Goal: Find specific page/section: Find specific page/section

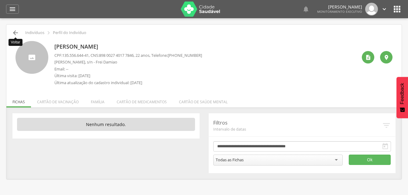
click at [16, 30] on icon "" at bounding box center [15, 32] width 7 height 7
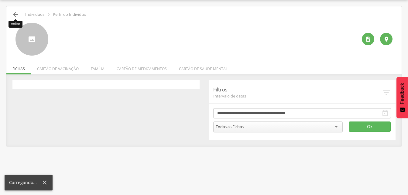
click at [15, 14] on icon "" at bounding box center [15, 14] width 7 height 7
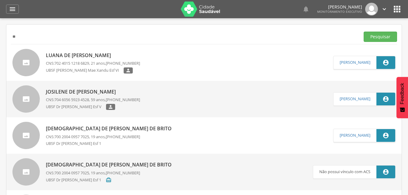
type input "*"
paste input "**********"
type input "**********"
click at [371, 36] on button "Pesquisar" at bounding box center [379, 37] width 33 height 10
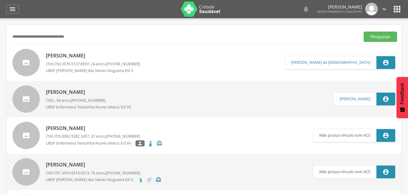
click at [97, 55] on p "[PERSON_NAME]" at bounding box center [93, 55] width 94 height 7
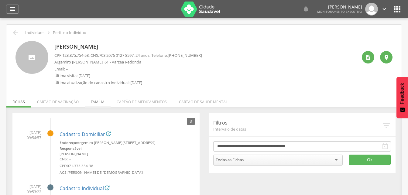
click at [102, 103] on li "Família" at bounding box center [98, 100] width 26 height 14
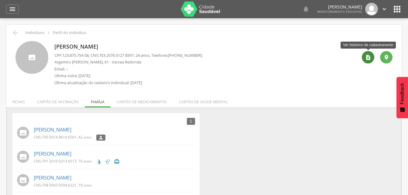
click at [365, 57] on icon "" at bounding box center [368, 57] width 6 height 6
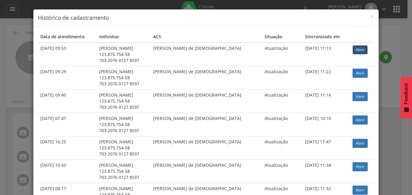
click at [356, 50] on link "Abrir" at bounding box center [360, 49] width 15 height 9
click at [371, 15] on span "×" at bounding box center [373, 16] width 4 height 8
